Goal: Information Seeking & Learning: Learn about a topic

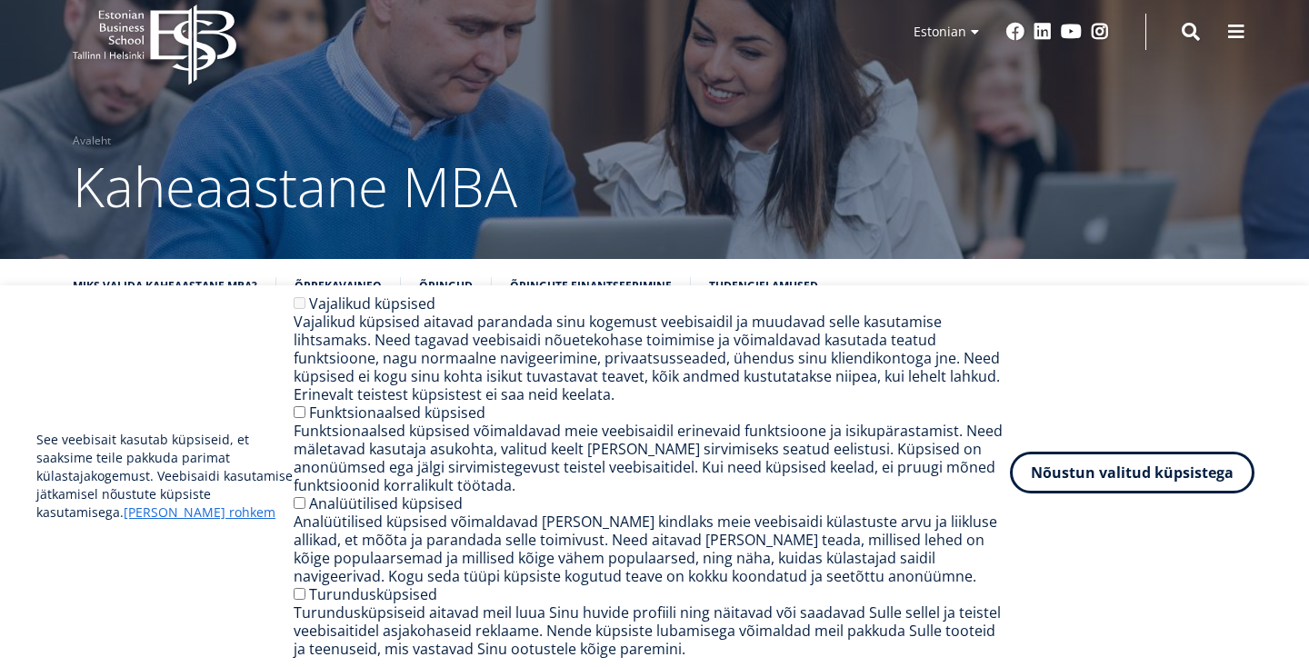
click at [1147, 480] on button "Nõustun valitud küpsistega" at bounding box center [1132, 473] width 245 height 42
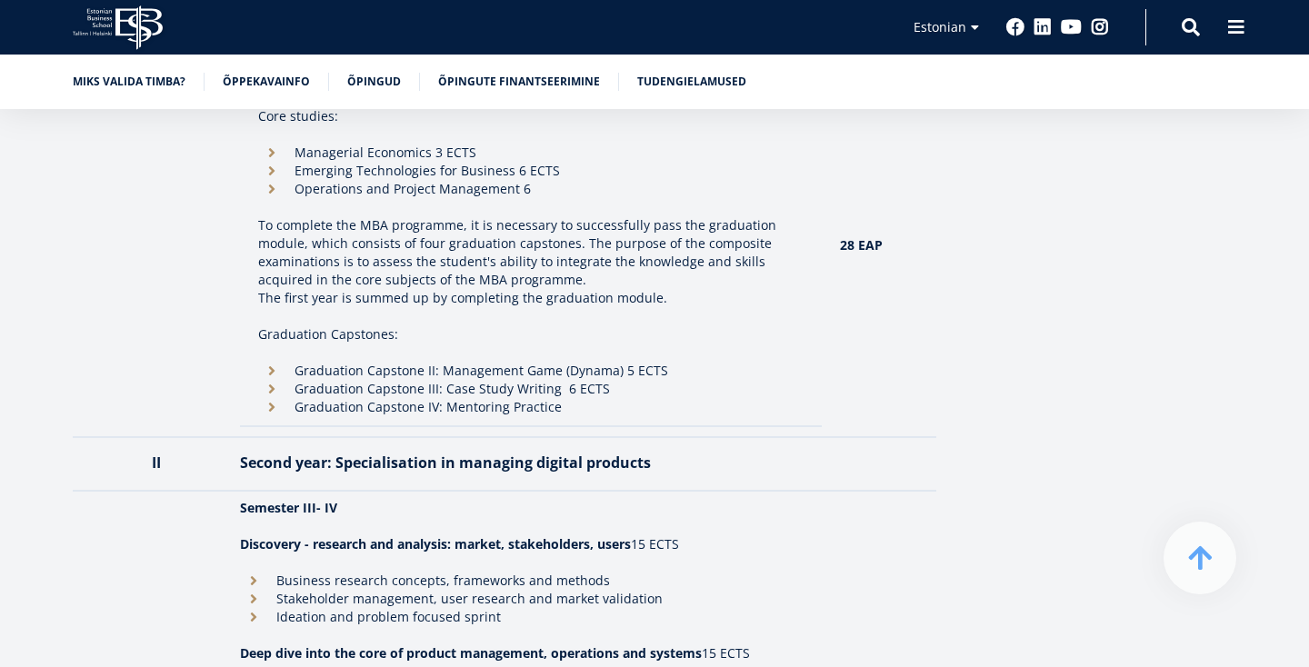
scroll to position [2019, 0]
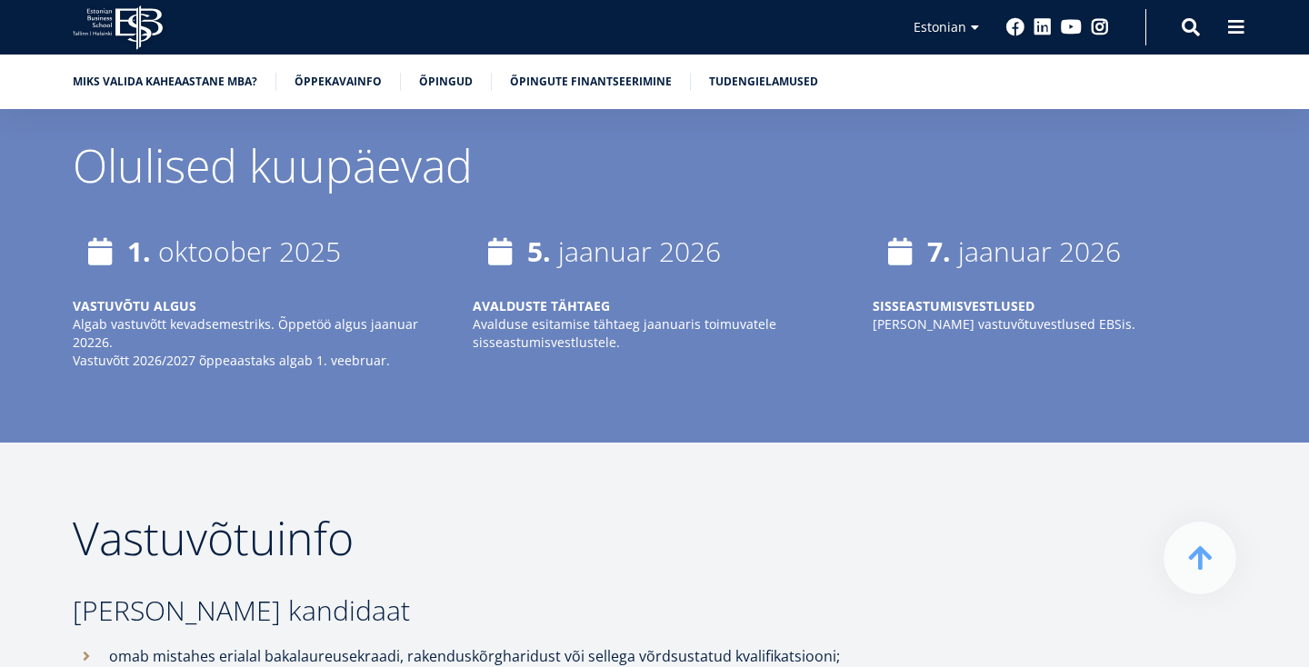
scroll to position [3941, 0]
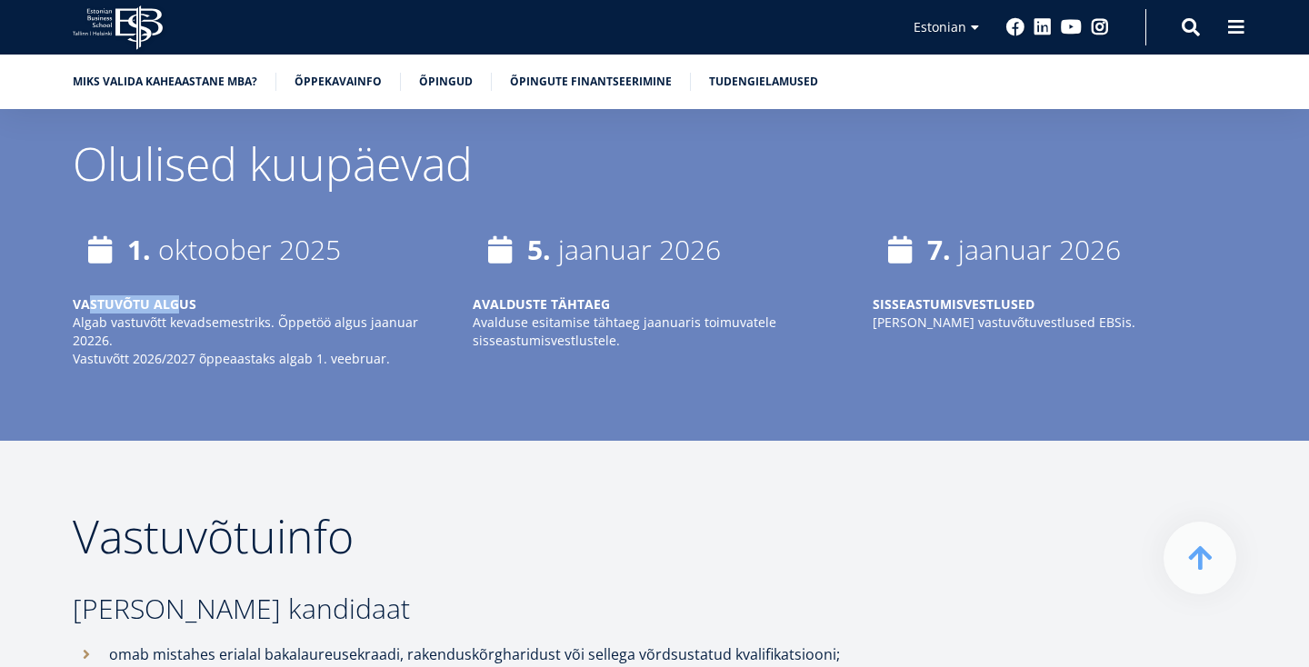
drag, startPoint x: 86, startPoint y: 305, endPoint x: 175, endPoint y: 304, distance: 89.1
click at [175, 304] on strong "VASTUVÕTU ALGUS" at bounding box center [135, 303] width 124 height 17
click at [193, 307] on strong "VASTUVÕTU ALGUS" at bounding box center [135, 303] width 124 height 17
drag, startPoint x: 76, startPoint y: 360, endPoint x: 326, endPoint y: 367, distance: 249.2
click at [326, 367] on p "Vastuvõtt 2026/2027 õppeaastaks algab 1. veebruar." at bounding box center [255, 359] width 364 height 18
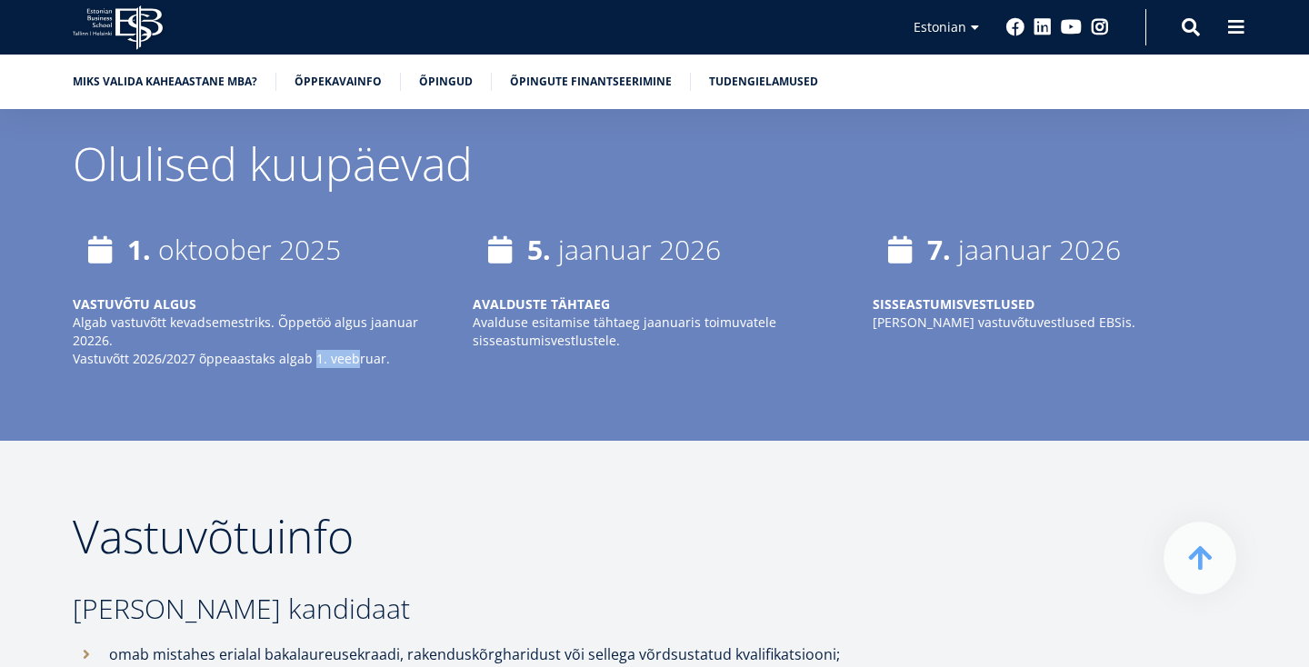
drag, startPoint x: 351, startPoint y: 359, endPoint x: 310, endPoint y: 359, distance: 40.9
click at [311, 359] on em "Vastuvõtt 2026/2027 õppeaastaks algab 1. veebruar." at bounding box center [231, 358] width 317 height 17
click at [229, 365] on em "Vastuvõtt 2026/2027 õppeaastaks algab 1. veebruar." at bounding box center [231, 358] width 317 height 17
drag, startPoint x: 328, startPoint y: 362, endPoint x: 356, endPoint y: 362, distance: 28.2
click at [356, 362] on em "Vastuvõtt 2026/2027 õppeaastaks algab 1. veebruar." at bounding box center [231, 358] width 317 height 17
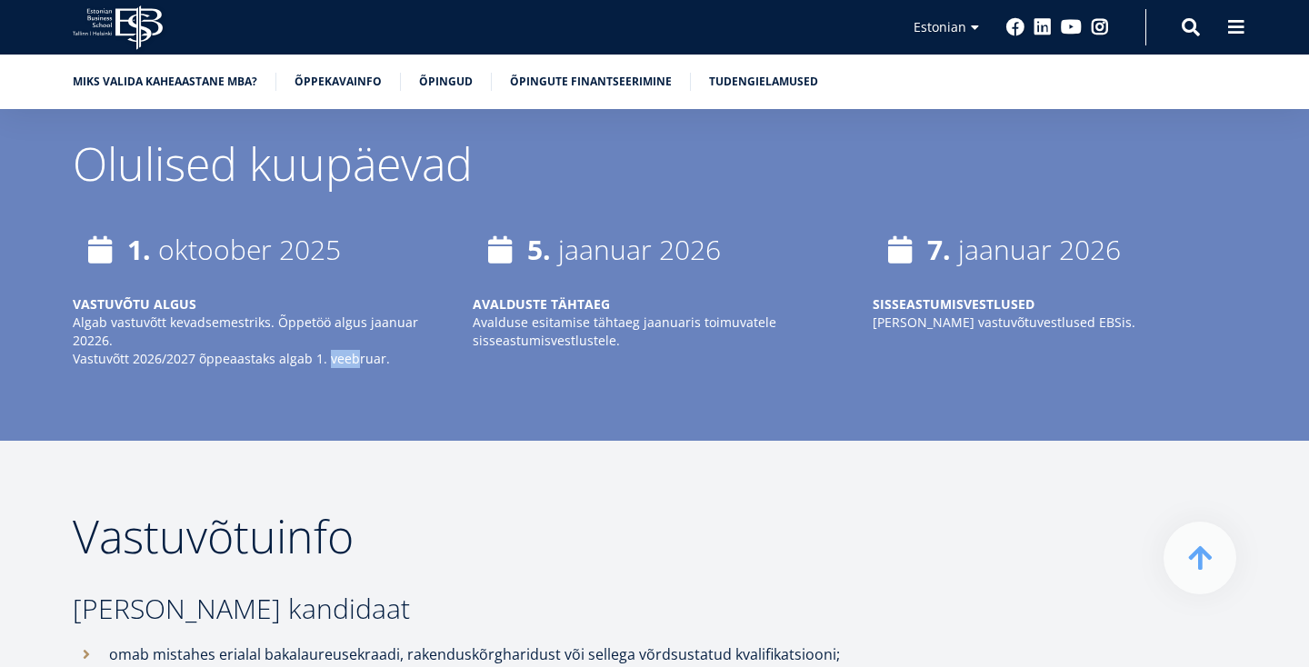
click at [356, 362] on em "Vastuvõtt 2026/2027 õppeaastaks algab 1. veebruar." at bounding box center [231, 358] width 317 height 17
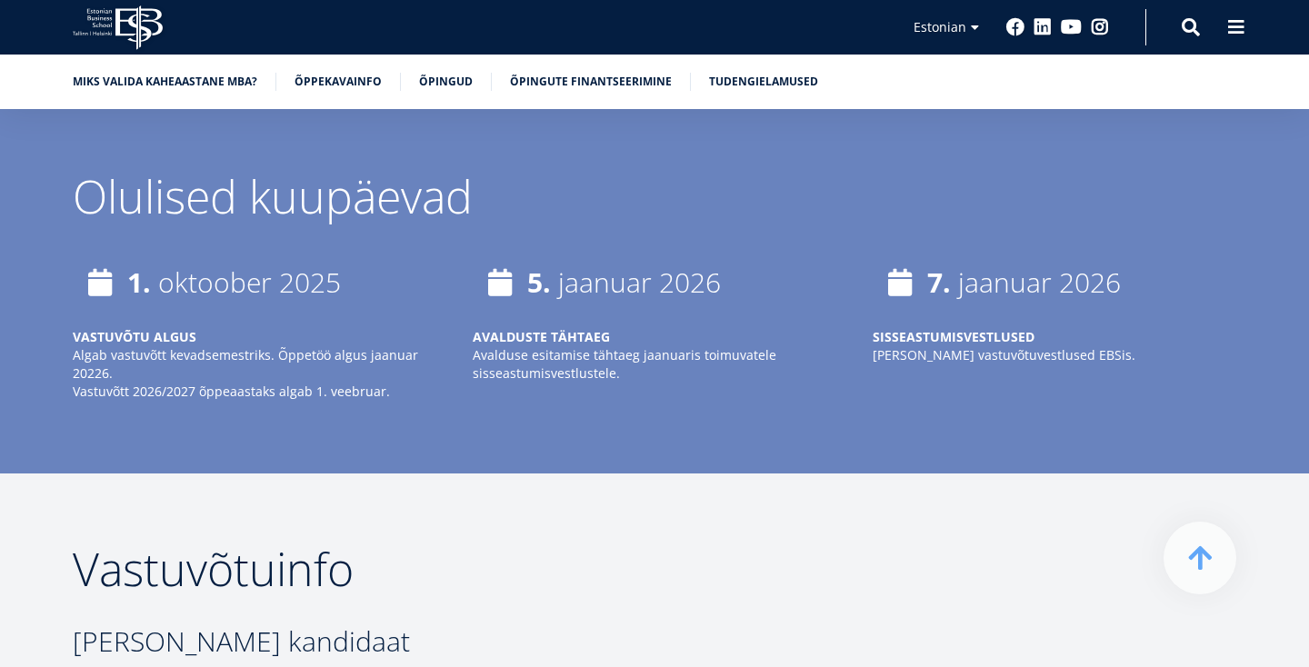
scroll to position [3911, 0]
